Goal: Task Accomplishment & Management: Use online tool/utility

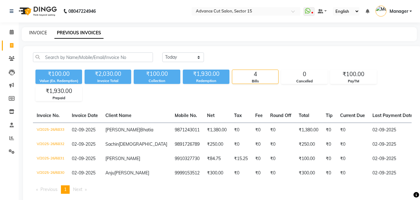
click at [35, 34] on link "INVOICE" at bounding box center [38, 33] width 18 height 6
select select "6255"
select select "service"
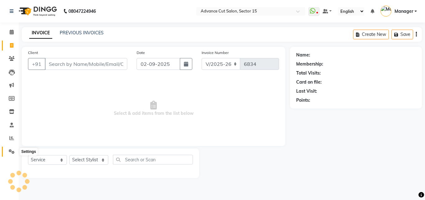
click at [10, 152] on icon at bounding box center [12, 151] width 6 height 5
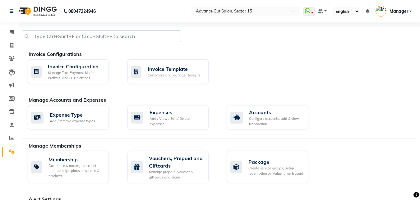
scroll to position [268, 0]
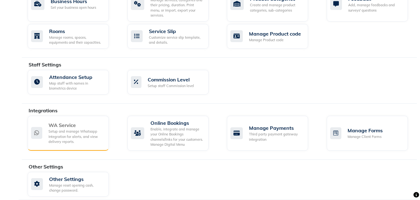
click at [78, 129] on div "Setup and manage Whatsapp Integration for alerts, and view delivery reports." at bounding box center [76, 137] width 55 height 16
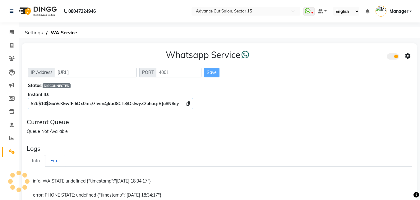
click at [53, 161] on link "Error" at bounding box center [55, 160] width 20 height 12
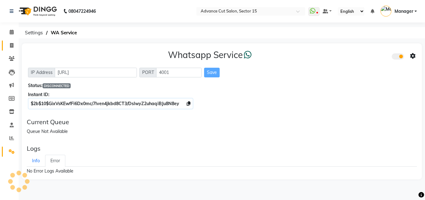
click at [12, 47] on icon at bounding box center [11, 45] width 3 height 5
select select "service"
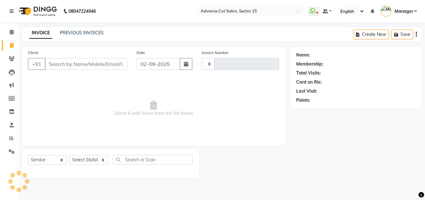
type input "6834"
select select "6255"
click at [79, 66] on input "Client" at bounding box center [86, 64] width 82 height 12
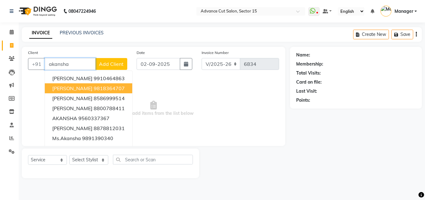
click at [104, 91] on ngb-highlight "9818364707" at bounding box center [109, 88] width 31 height 6
type input "9818364707"
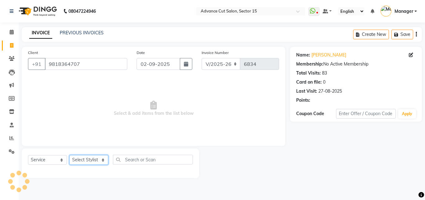
click at [92, 160] on select "Select Stylist Advance Cut [PERSON_NAME] [PERSON_NAME] [PERSON_NAME] LUCKY Mana…" at bounding box center [88, 160] width 39 height 10
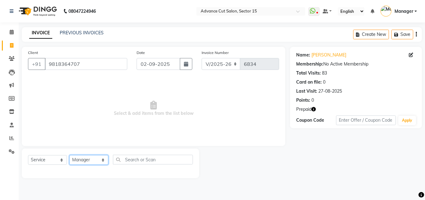
select select "46514"
click at [92, 159] on select "Select Stylist Advance Cut [PERSON_NAME] [PERSON_NAME] [PERSON_NAME] LUCKY Mana…" at bounding box center [88, 160] width 39 height 10
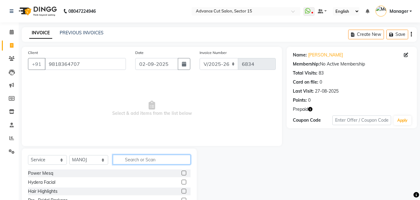
click at [136, 162] on input "text" at bounding box center [152, 159] width 78 height 10
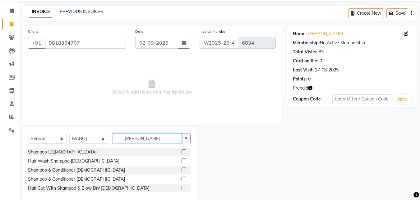
scroll to position [33, 0]
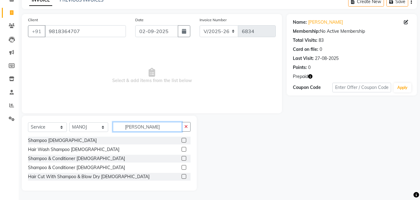
type input "[PERSON_NAME]"
click at [84, 163] on div "Shampoo [DEMOGRAPHIC_DATA] Hair Wash Shampoo [DEMOGRAPHIC_DATA] Shampoo & Condi…" at bounding box center [109, 158] width 163 height 45
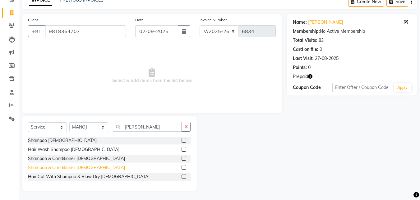
click at [84, 164] on div "Shampoo & Conditioner [DEMOGRAPHIC_DATA]" at bounding box center [76, 167] width 97 height 7
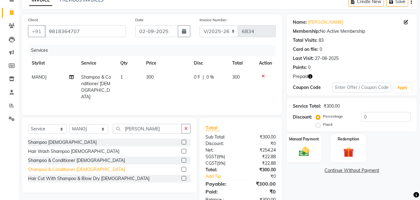
click at [83, 166] on div "Shampoo & Conditioner [DEMOGRAPHIC_DATA]" at bounding box center [76, 169] width 97 height 7
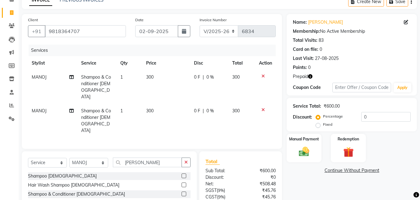
checkbox input "false"
click at [265, 107] on div at bounding box center [265, 109] width 13 height 4
click at [265, 107] on icon at bounding box center [263, 109] width 3 height 4
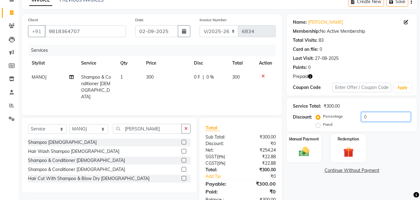
click at [363, 118] on input "0" at bounding box center [386, 117] width 49 height 10
type input "50"
click at [355, 148] on img at bounding box center [348, 151] width 17 height 13
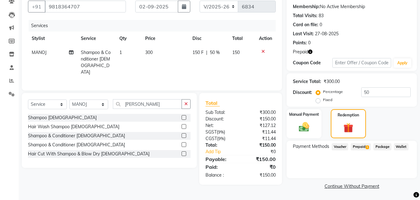
scroll to position [58, 0]
click at [361, 148] on span "Prepaid 1" at bounding box center [361, 146] width 20 height 7
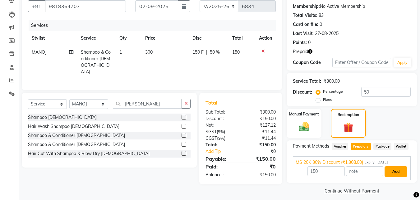
click at [405, 173] on button "Add" at bounding box center [396, 171] width 23 height 11
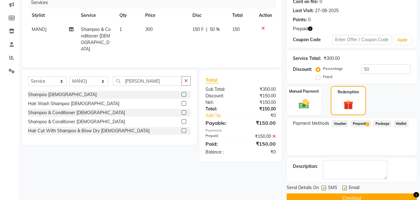
scroll to position [93, 0]
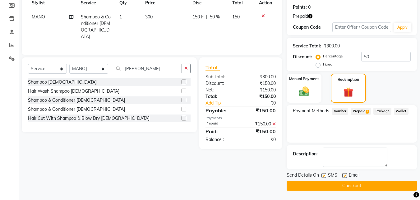
click at [377, 185] on button "Checkout" at bounding box center [352, 186] width 130 height 10
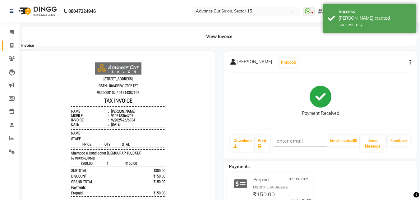
click at [12, 45] on icon at bounding box center [11, 45] width 3 height 5
select select "service"
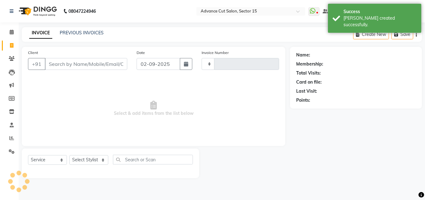
type input "6835"
select select "6255"
